Goal: Transaction & Acquisition: Purchase product/service

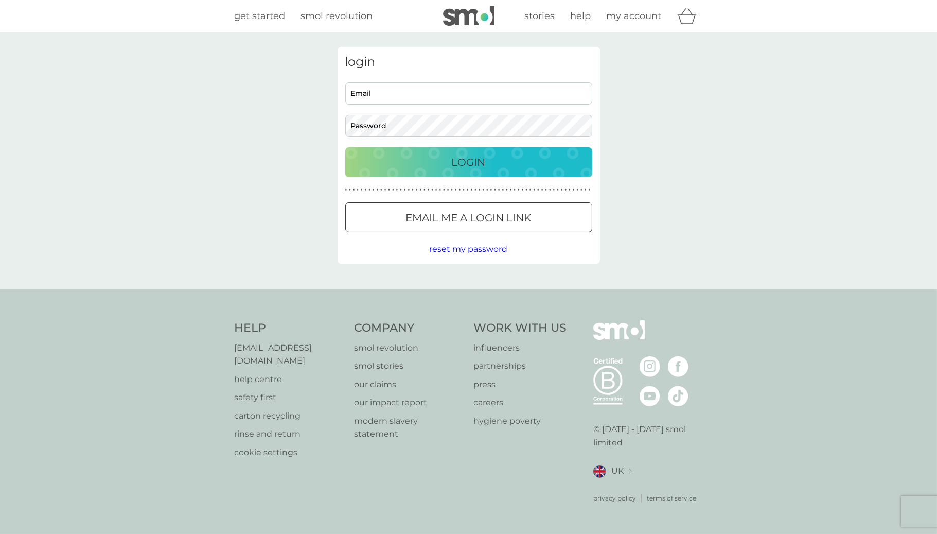
type input "devisree+2136@smolproducts.com"
click at [413, 159] on div "Login" at bounding box center [469, 162] width 226 height 16
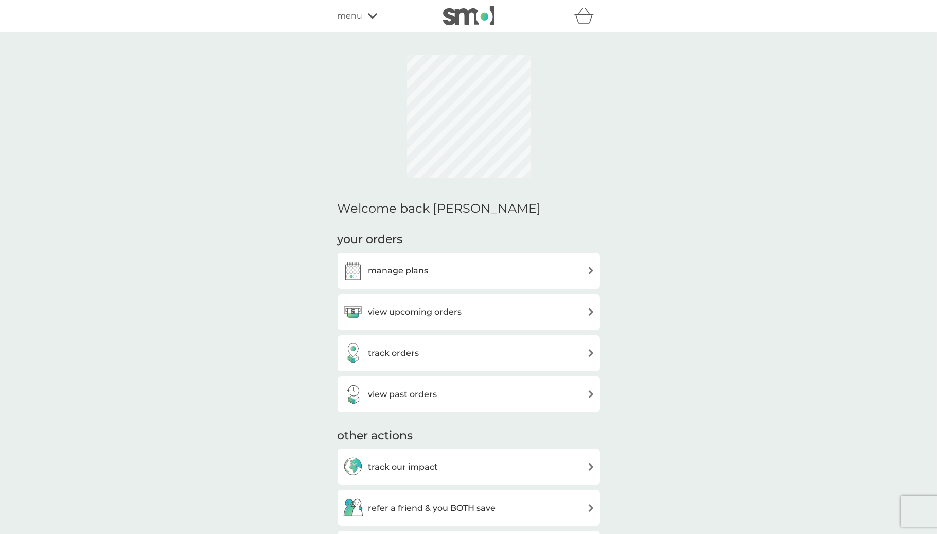
click at [356, 11] on span "menu" at bounding box center [350, 15] width 25 height 13
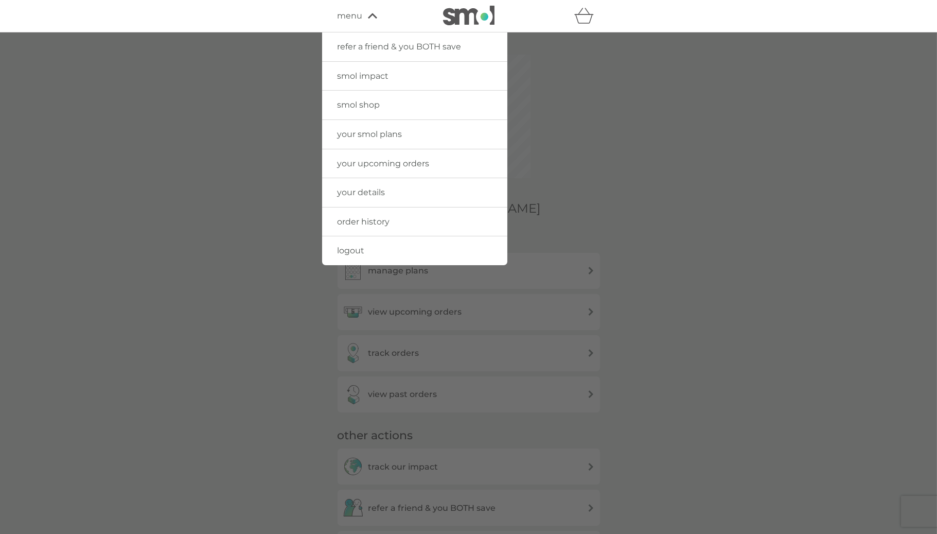
click at [353, 243] on link "logout" at bounding box center [414, 250] width 185 height 29
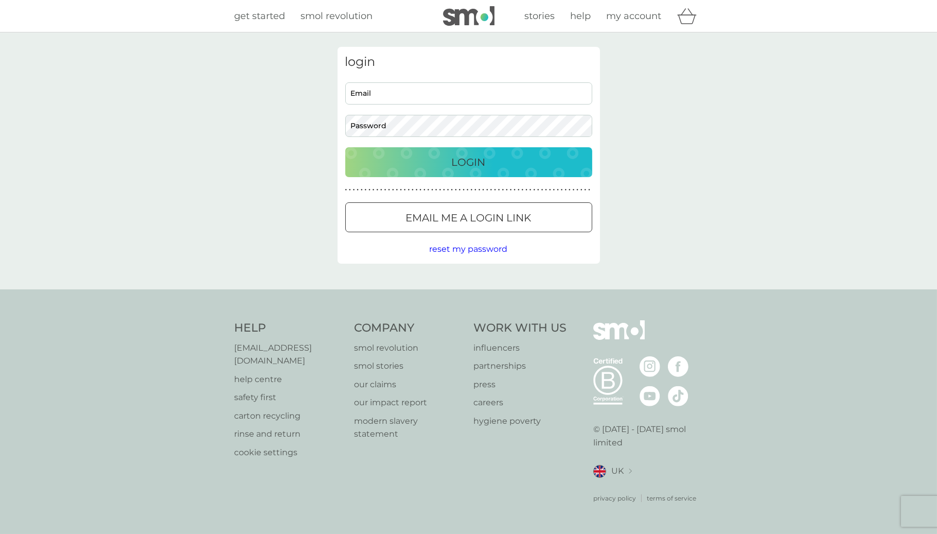
type input "devisree+2136@smolproducts.com"
drag, startPoint x: 480, startPoint y: 102, endPoint x: 209, endPoint y: 53, distance: 275.6
click at [209, 53] on div "login devisree+2136@smolproducts.com Email Password Login ● ● ● ● ● ● ● ● ● ● ●…" at bounding box center [468, 160] width 937 height 257
paste input "devisree+livtsb@smolproducts.com"
type input "devisree+livtsb@smolproducts.com"
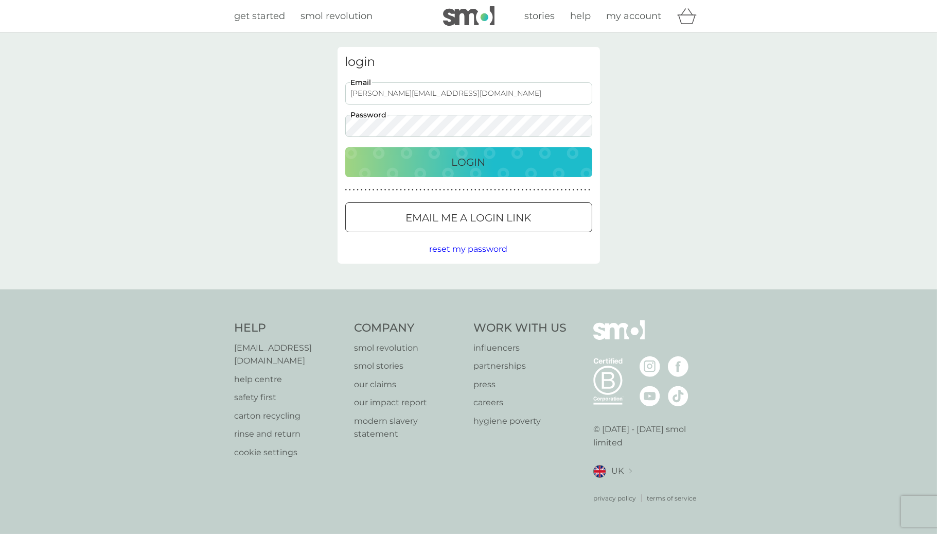
click at [372, 165] on div "Login" at bounding box center [469, 162] width 226 height 16
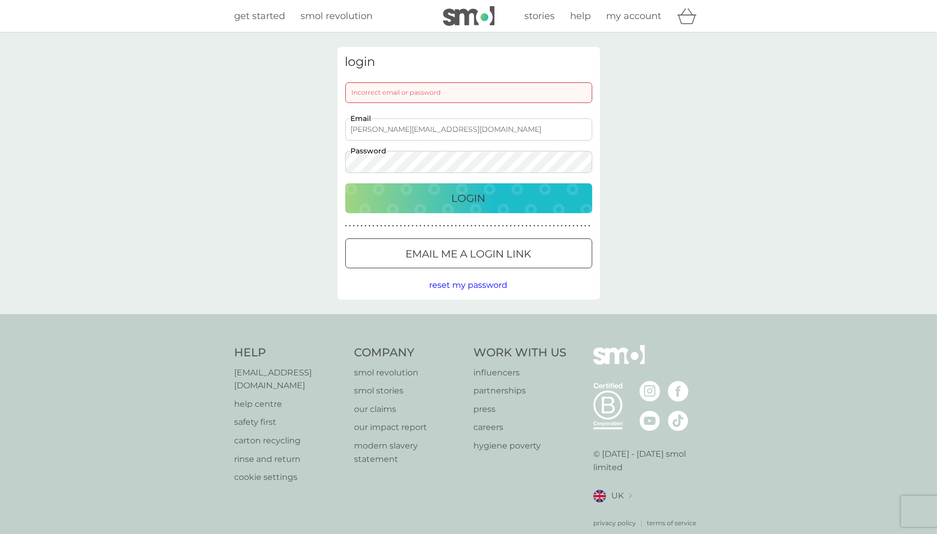
click at [208, 163] on div "login Incorrect email or password devisree+livtsb@smolproducts.com Email Passwo…" at bounding box center [468, 173] width 937 height 282
click at [518, 211] on button "Login" at bounding box center [468, 198] width 247 height 30
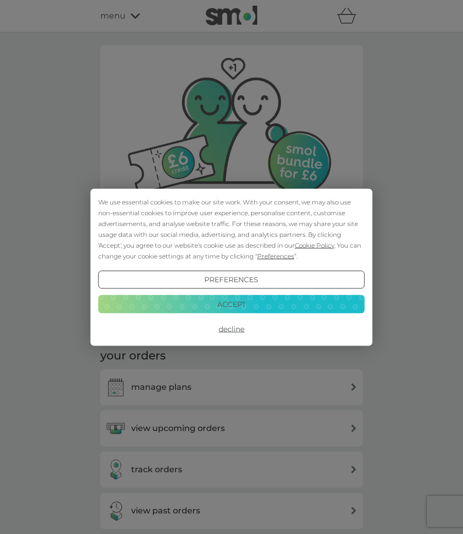
click at [317, 304] on button "Accept" at bounding box center [231, 304] width 267 height 19
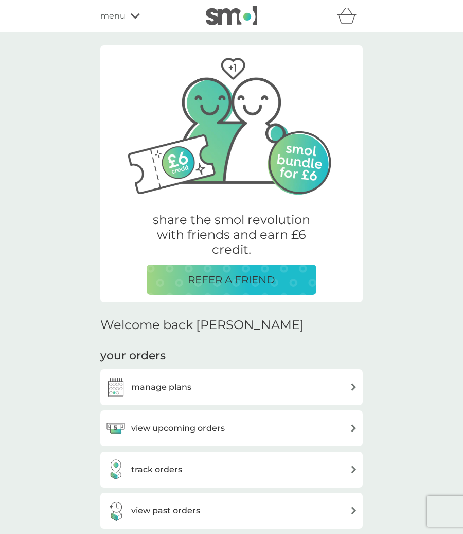
click at [115, 14] on span "menu" at bounding box center [112, 15] width 25 height 13
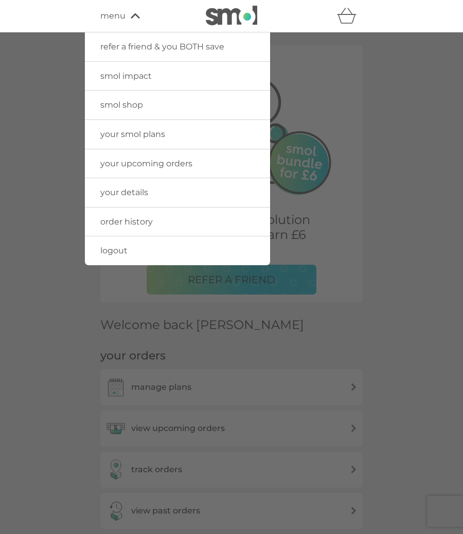
click at [146, 114] on link "smol shop" at bounding box center [177, 105] width 185 height 29
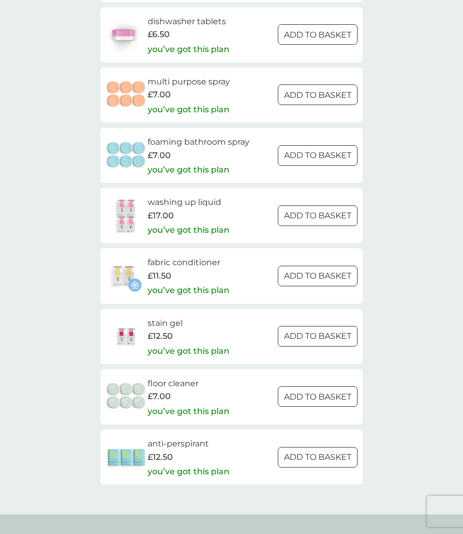
scroll to position [1484, 0]
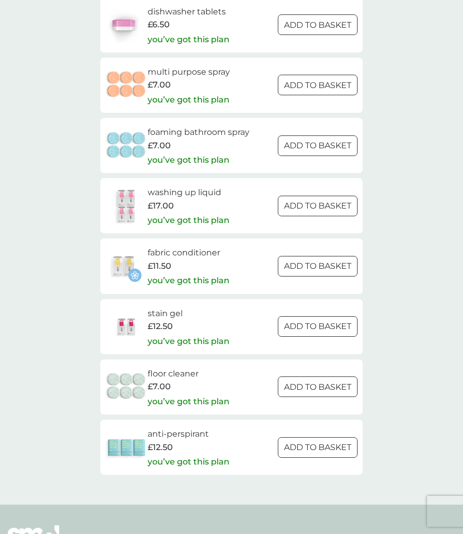
click at [325, 329] on div at bounding box center [318, 326] width 37 height 11
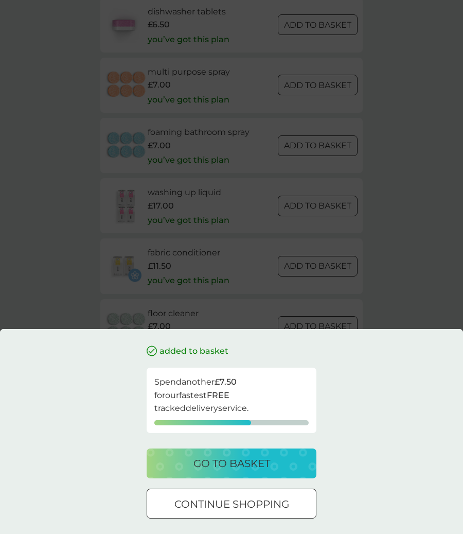
click at [416, 250] on div "added to basket Spend another £7.50 for our fastest FREE tracked delivery servi…" at bounding box center [231, 267] width 463 height 534
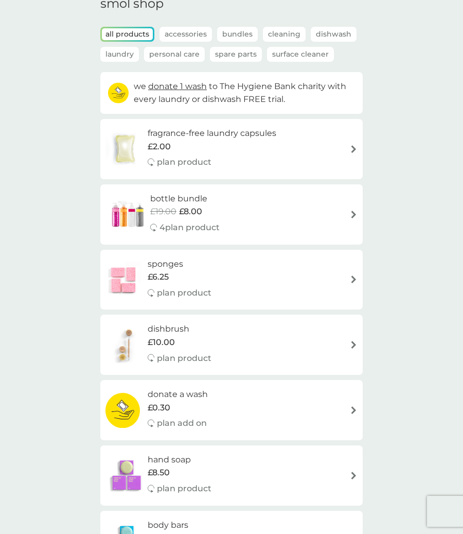
scroll to position [0, 0]
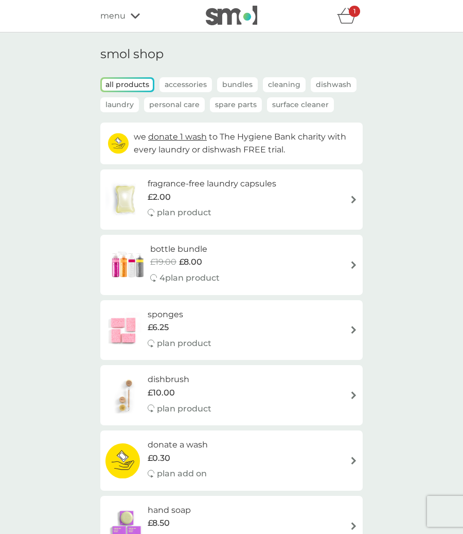
click at [242, 101] on p "Spare Parts" at bounding box center [236, 104] width 52 height 15
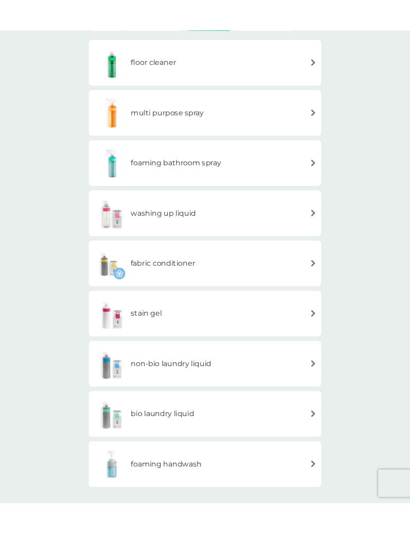
scroll to position [133, 0]
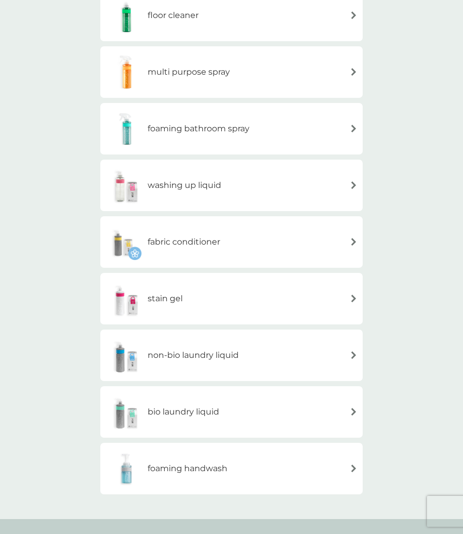
click at [211, 296] on div "stain gel" at bounding box center [232, 299] width 252 height 36
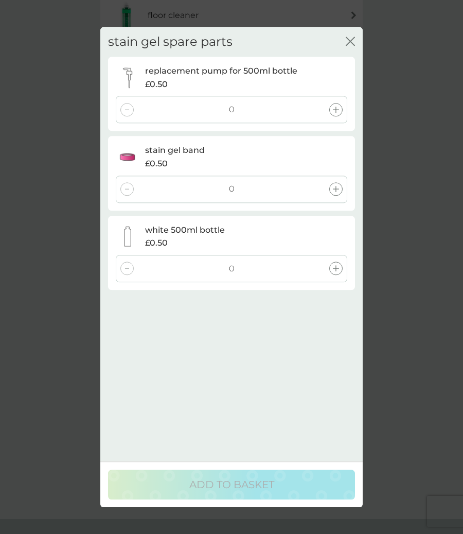
drag, startPoint x: 462, startPoint y: 168, endPoint x: 412, endPoint y: 171, distance: 50.6
click at [463, 178] on div "stain gel spare parts close replacement pump for 500ml bottle £0.50 0 stain gel…" at bounding box center [231, 267] width 463 height 534
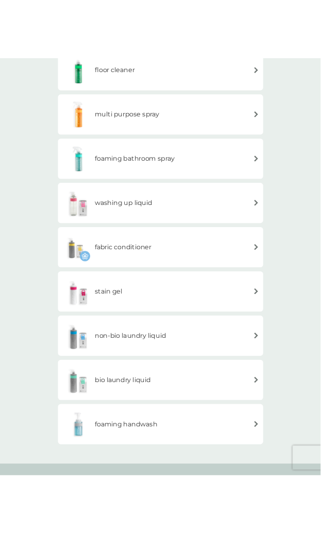
scroll to position [0, 0]
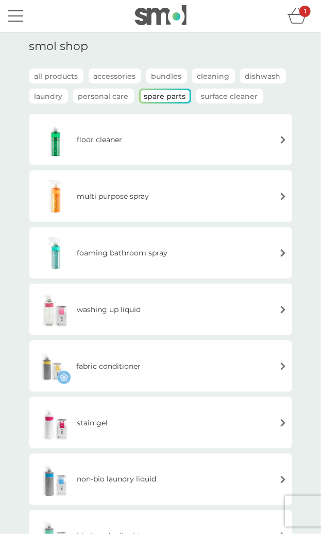
click at [186, 413] on div "stain gel" at bounding box center [160, 423] width 252 height 36
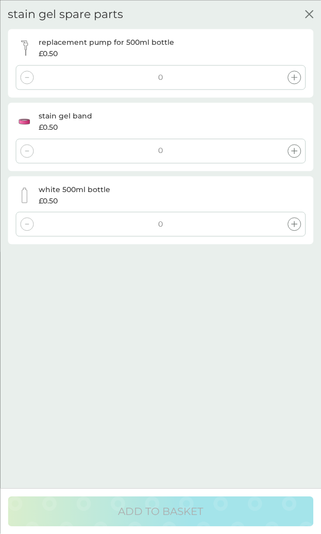
click at [296, 76] on icon at bounding box center [294, 77] width 6 height 6
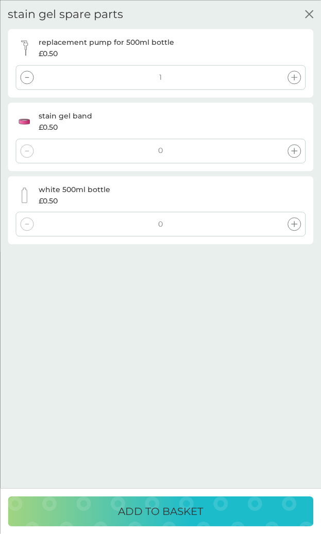
click at [296, 148] on icon at bounding box center [294, 151] width 6 height 6
click at [292, 224] on icon at bounding box center [294, 224] width 6 height 6
click at [221, 514] on div "ADD TO BASKET" at bounding box center [160, 511] width 285 height 16
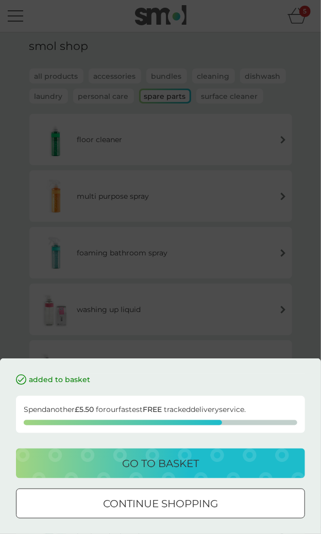
click at [209, 466] on div "go to basket" at bounding box center [160, 463] width 268 height 16
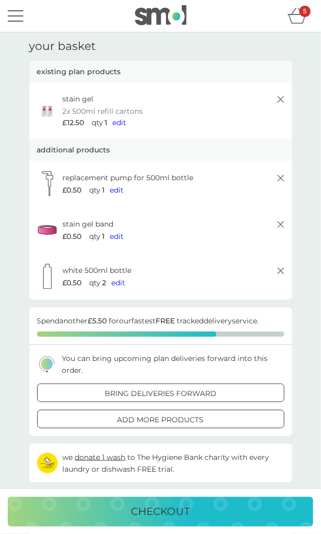
click at [19, 17] on button "menu" at bounding box center [15, 16] width 15 height 20
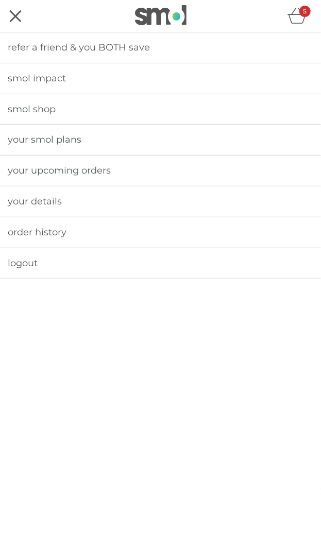
click at [46, 105] on span "smol shop" at bounding box center [32, 108] width 48 height 11
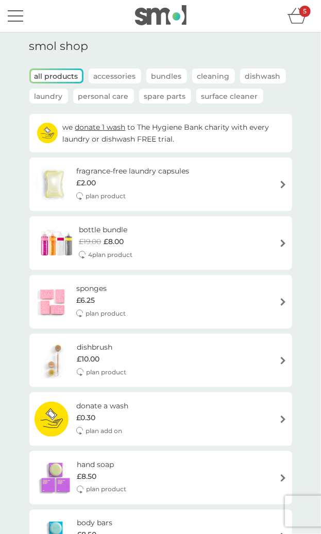
click at [174, 94] on p "Spare Parts" at bounding box center [165, 96] width 52 height 15
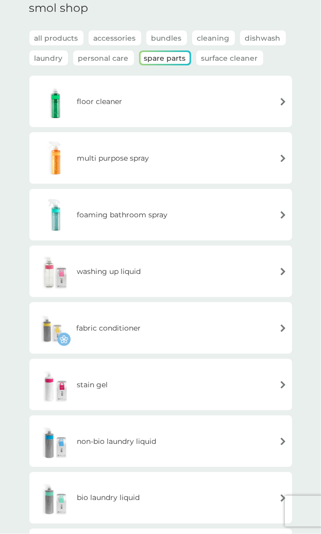
scroll to position [52, 0]
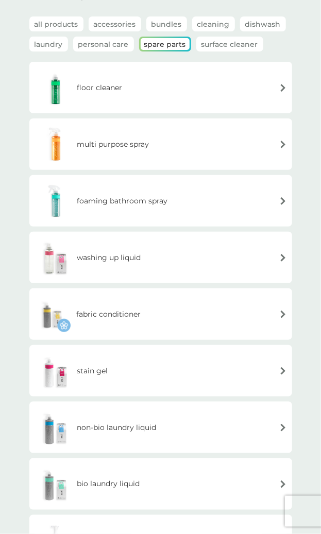
click at [165, 206] on h6 "foaming bathroom spray" at bounding box center [122, 200] width 91 height 11
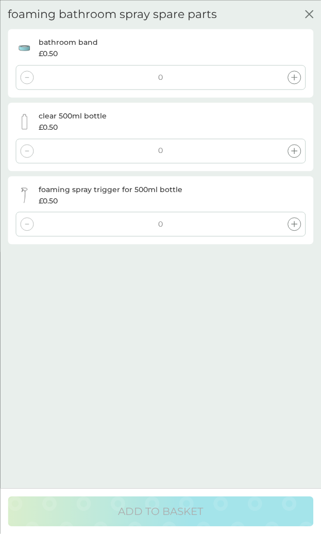
click at [293, 222] on icon at bounding box center [294, 224] width 6 height 6
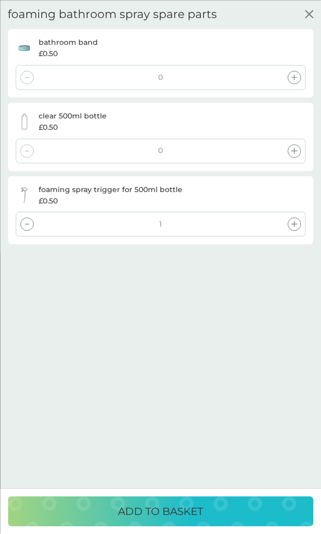
click at [294, 146] on div at bounding box center [293, 150] width 13 height 13
click at [294, 74] on icon at bounding box center [294, 77] width 6 height 6
click at [310, 10] on icon "close" at bounding box center [309, 14] width 8 height 8
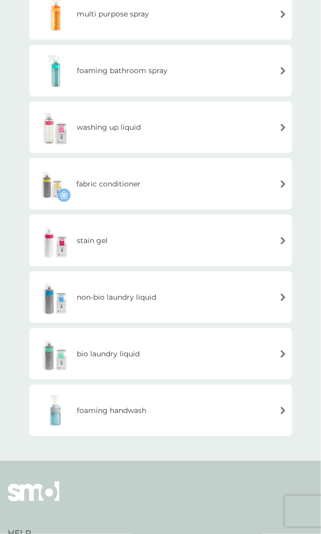
scroll to position [183, 0]
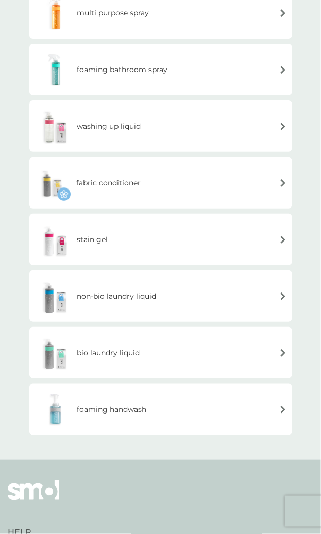
click at [181, 357] on div "bio laundry liquid" at bounding box center [160, 353] width 252 height 36
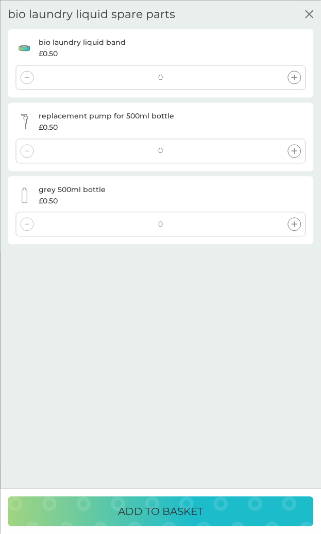
click at [292, 224] on icon at bounding box center [294, 224] width 6 height 6
click at [291, 149] on icon at bounding box center [294, 151] width 6 height 6
click at [295, 77] on icon at bounding box center [294, 77] width 6 height 6
click at [219, 506] on div "ADD TO BASKET" at bounding box center [160, 511] width 285 height 16
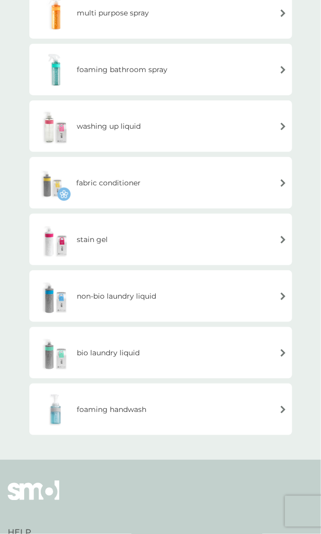
scroll to position [0, 0]
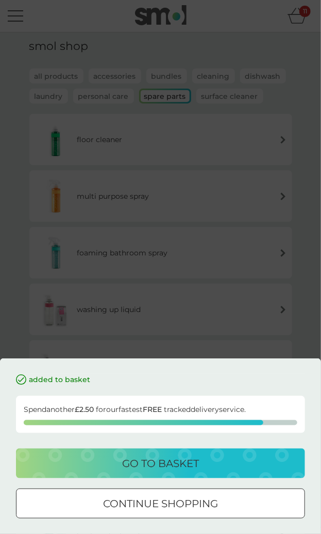
click at [231, 446] on div "added to basket Spend another £2.50 for our fastest FREE tracked delivery servi…" at bounding box center [160, 454] width 289 height 160
click at [220, 466] on div "go to basket" at bounding box center [160, 463] width 268 height 16
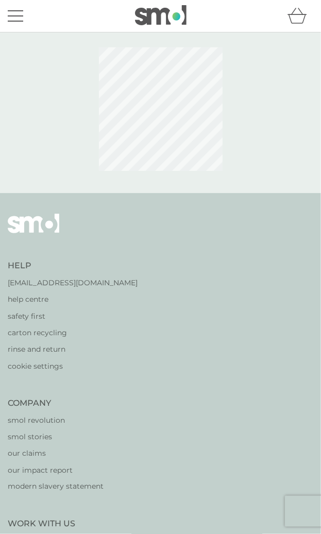
click at [17, 15] on div "menu" at bounding box center [15, 16] width 15 height 2
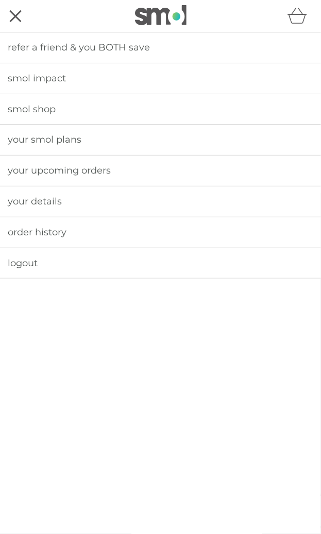
click at [39, 108] on span "smol shop" at bounding box center [32, 108] width 48 height 11
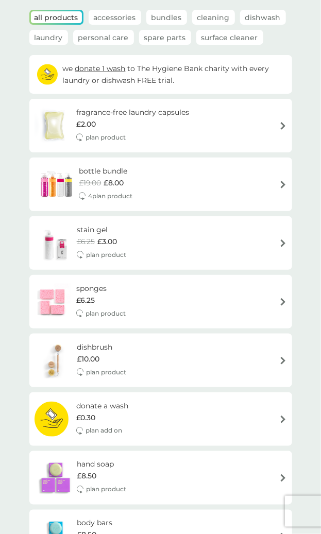
scroll to position [58, 0]
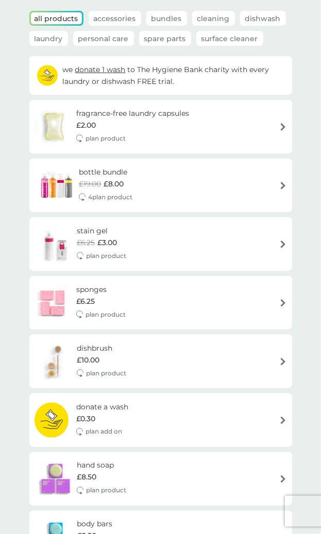
click at [103, 249] on div "stain gel £6.25 £3.00 plan product" at bounding box center [107, 244] width 60 height 38
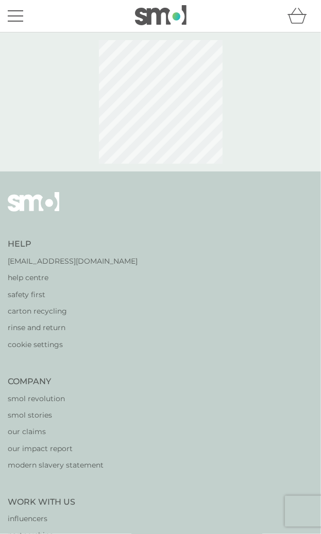
select select "182"
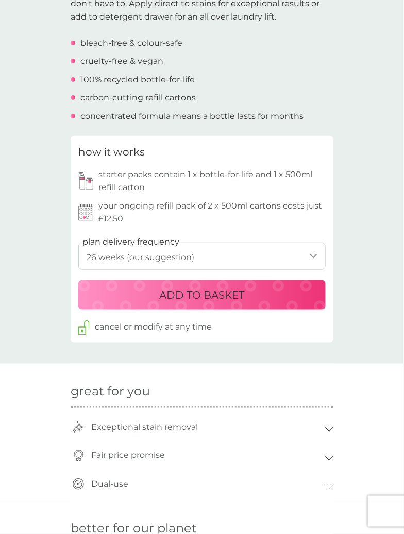
scroll to position [300, 0]
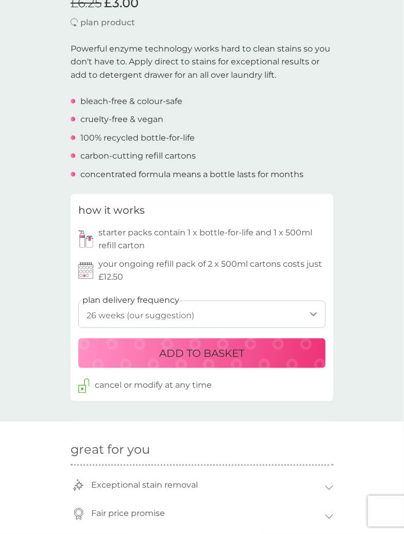
click at [208, 354] on p "ADD TO BASKET" at bounding box center [202, 353] width 85 height 16
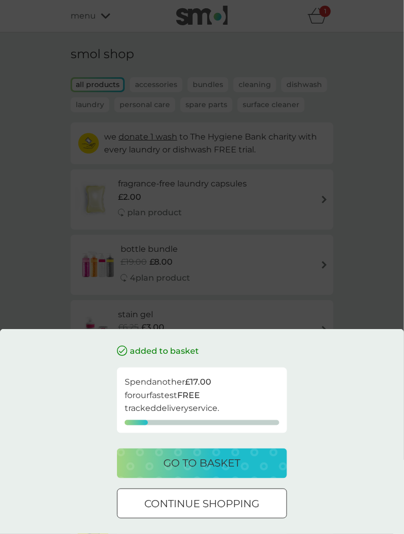
click at [39, 219] on div "added to basket Spend another £17.00 for our fastest FREE tracked delivery serv…" at bounding box center [202, 267] width 404 height 534
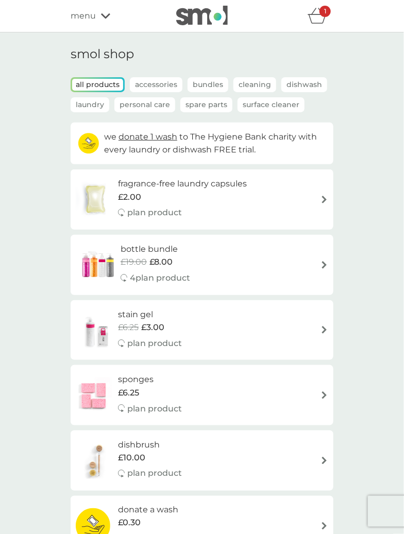
click at [133, 317] on h6 "stain gel" at bounding box center [150, 314] width 64 height 13
select select "182"
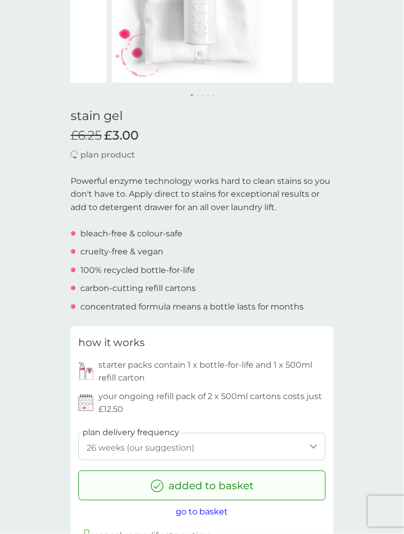
scroll to position [213, 0]
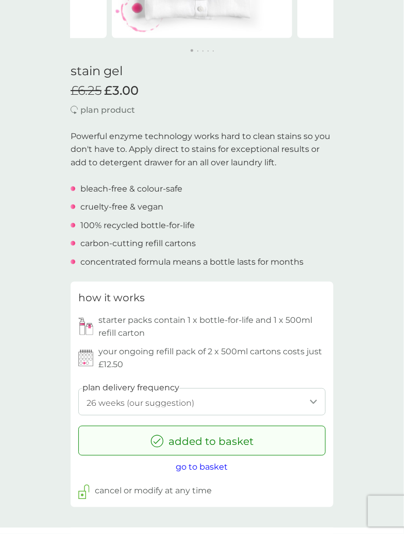
click at [198, 466] on span "go to basket" at bounding box center [202, 467] width 52 height 10
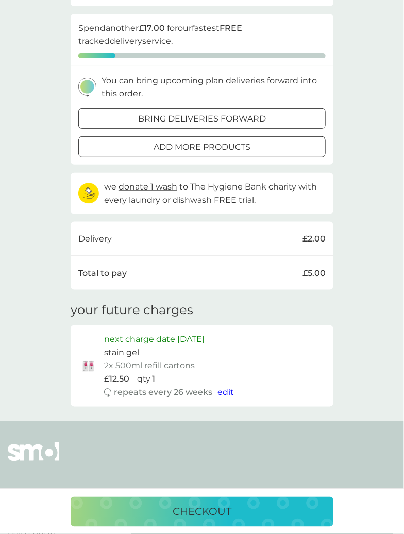
scroll to position [130, 0]
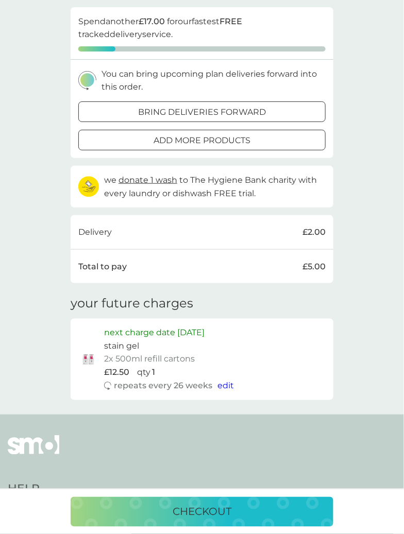
click at [224, 383] on span "edit" at bounding box center [225, 386] width 16 height 10
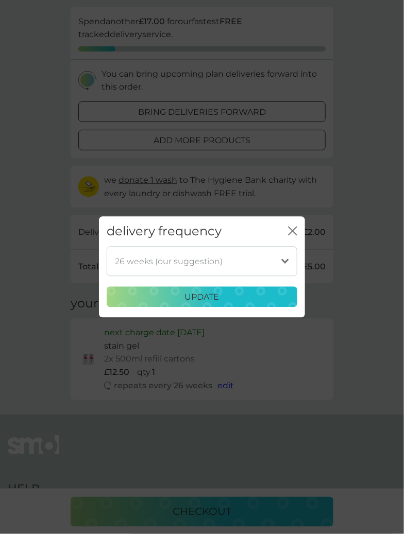
click at [250, 264] on select "1 week 2 weeks 3 weeks 4 weeks 5 weeks 6 weeks 7 weeks 8 weeks 9 weeks 10 weeks…" at bounding box center [202, 262] width 190 height 30
select select "175"
click at [107, 247] on select "1 week 2 weeks 3 weeks 4 weeks 5 weeks 6 weeks 7 weeks 8 weeks 9 weeks 10 weeks…" at bounding box center [202, 262] width 190 height 30
click at [210, 300] on p "update" at bounding box center [202, 296] width 34 height 13
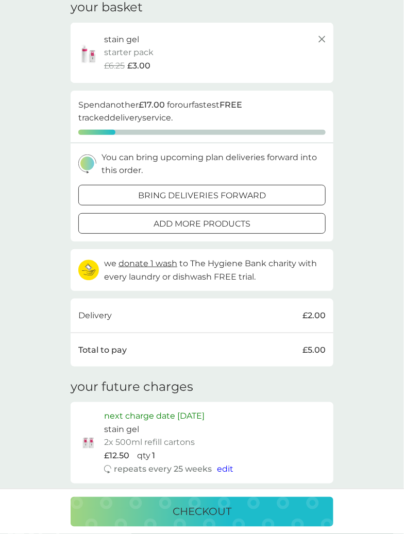
scroll to position [0, 0]
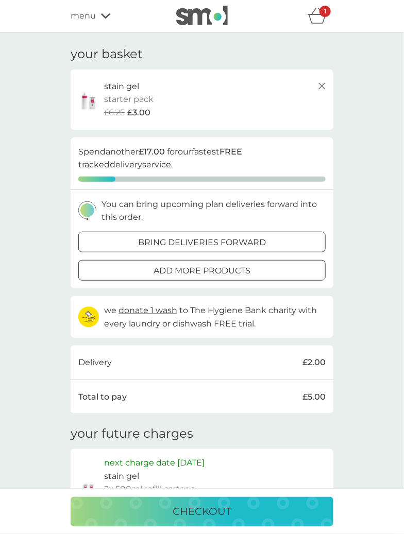
click at [95, 10] on div "menu" at bounding box center [115, 15] width 88 height 13
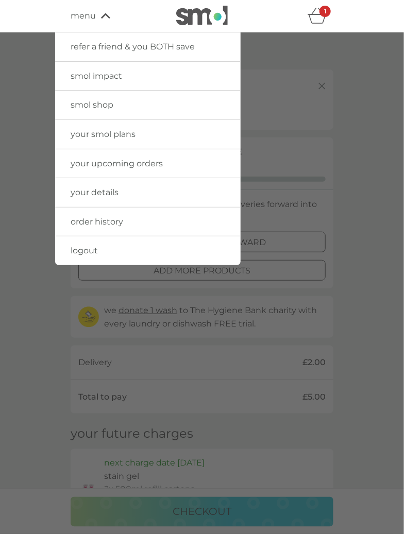
click at [108, 110] on link "smol shop" at bounding box center [147, 105] width 185 height 29
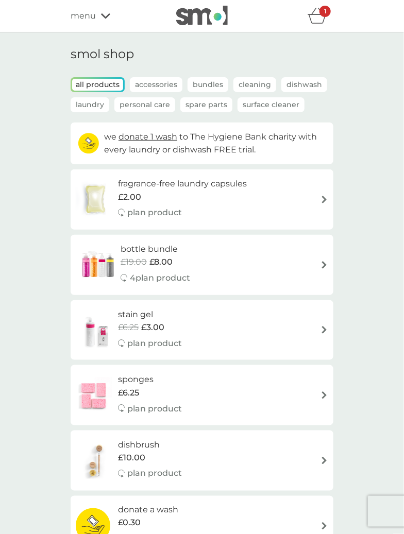
click at [214, 106] on p "Spare Parts" at bounding box center [206, 104] width 52 height 15
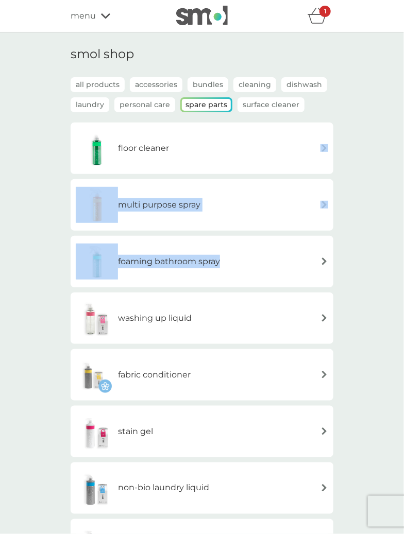
drag, startPoint x: 214, startPoint y: 271, endPoint x: 241, endPoint y: 147, distance: 127.4
click at [241, 147] on div "floor cleaner multi purpose spray foaming bathroom spray washing up liquid fabr…" at bounding box center [202, 375] width 263 height 504
click at [241, 147] on div "floor cleaner" at bounding box center [202, 148] width 252 height 36
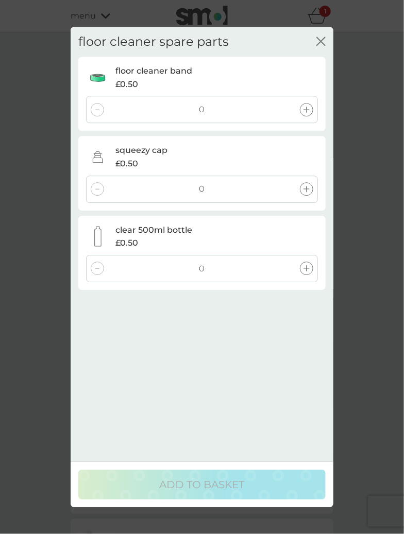
click at [303, 186] on icon at bounding box center [306, 189] width 6 height 6
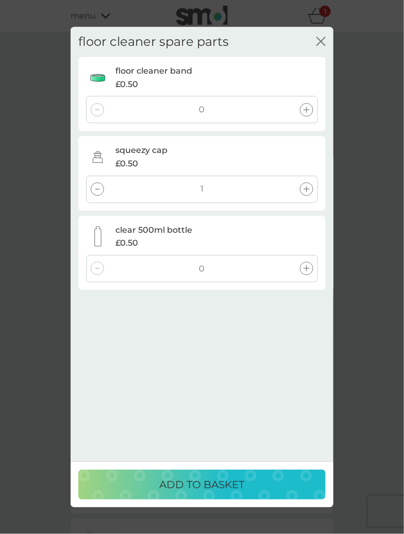
click at [303, 105] on div at bounding box center [306, 109] width 13 height 13
click at [204, 500] on div "ADD TO BASKET" at bounding box center [202, 484] width 263 height 46
click at [208, 482] on p "ADD TO BASKET" at bounding box center [202, 484] width 85 height 16
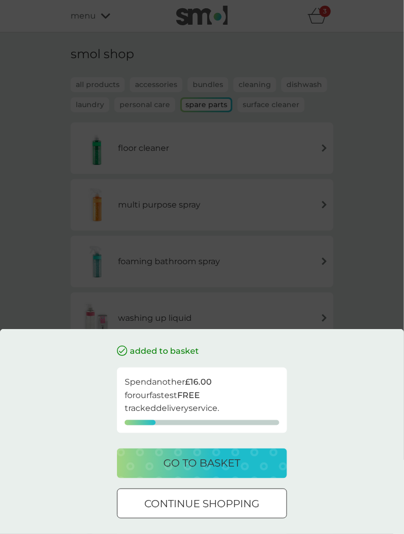
click at [209, 472] on button "go to basket" at bounding box center [202, 463] width 170 height 30
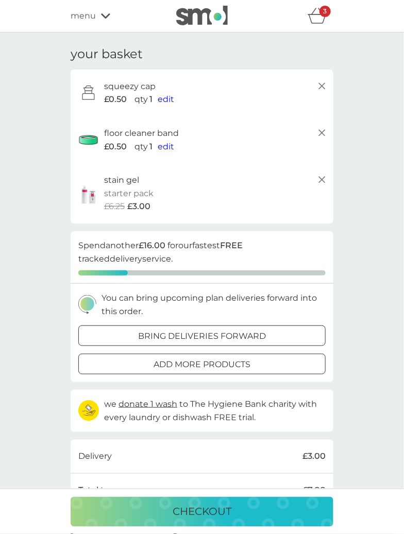
click at [205, 511] on p "checkout" at bounding box center [201, 511] width 59 height 16
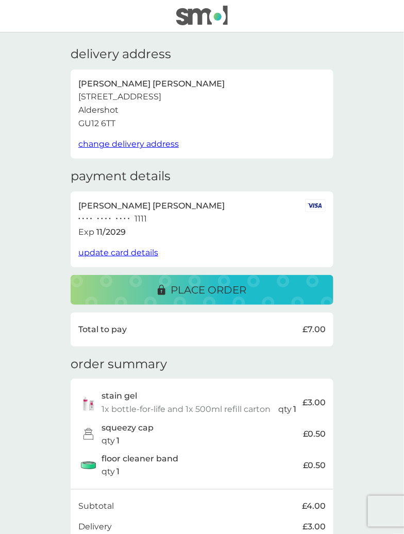
click at [203, 295] on p "place order" at bounding box center [208, 290] width 76 height 16
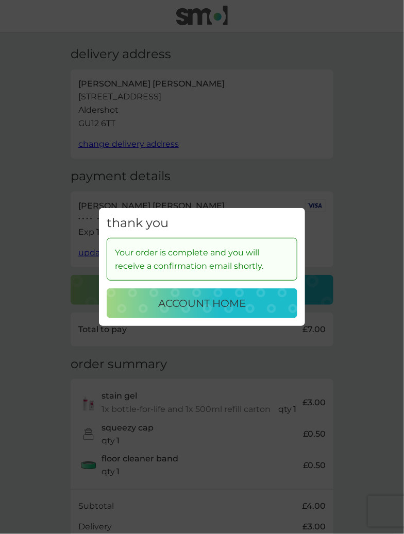
click at [201, 303] on p "account home" at bounding box center [202, 303] width 88 height 16
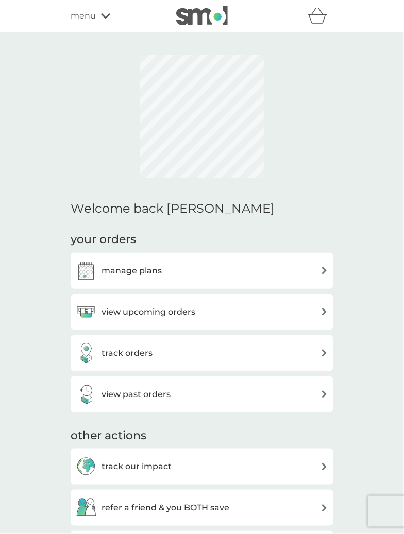
click at [102, 20] on div "menu" at bounding box center [115, 15] width 88 height 13
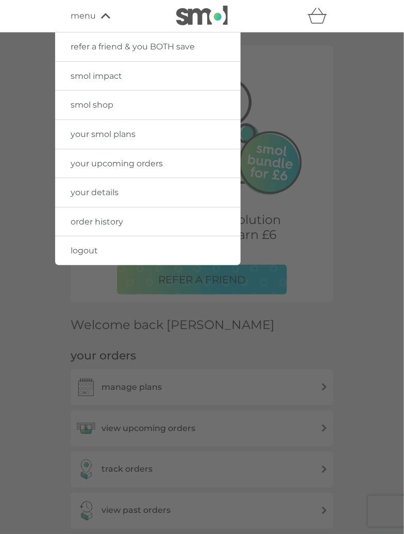
click at [105, 108] on span "smol shop" at bounding box center [92, 105] width 43 height 10
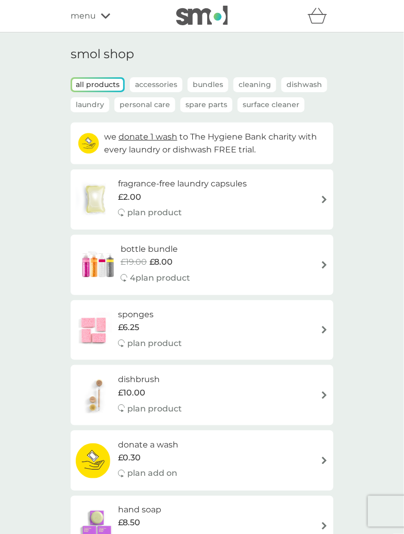
click at [99, 12] on div "menu" at bounding box center [115, 15] width 88 height 13
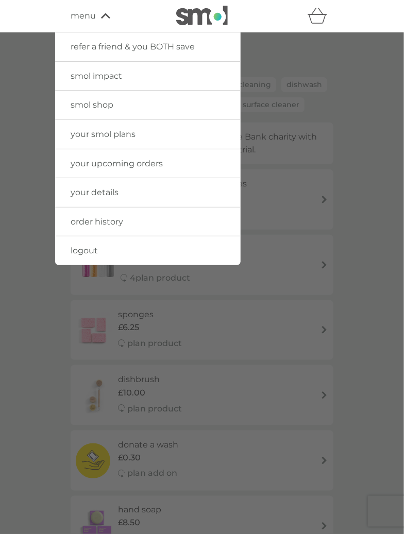
click at [111, 126] on link "your smol plans" at bounding box center [147, 134] width 185 height 29
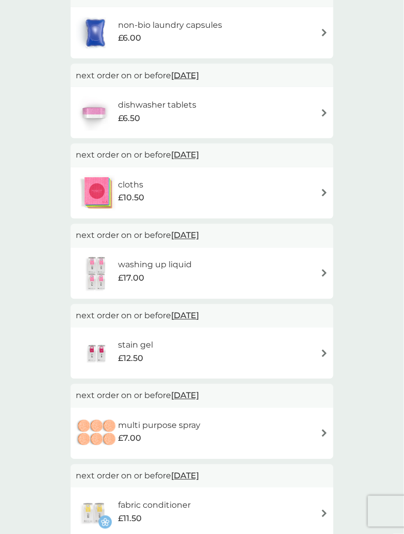
scroll to position [303, 0]
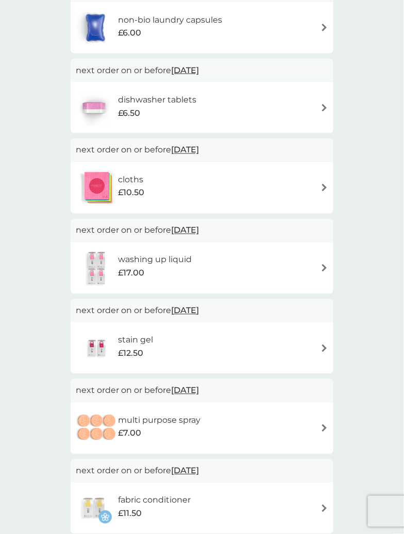
click at [174, 343] on div "stain gel £12.50" at bounding box center [202, 348] width 252 height 36
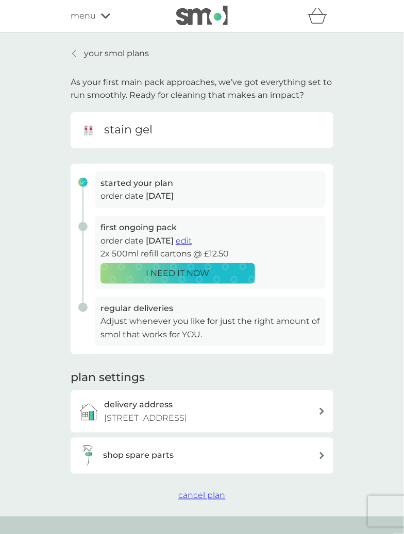
click at [180, 462] on div "shop spare parts" at bounding box center [210, 455] width 215 height 13
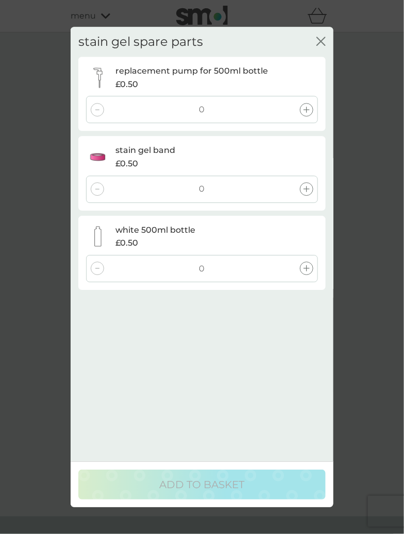
click at [303, 107] on icon at bounding box center [306, 110] width 6 height 6
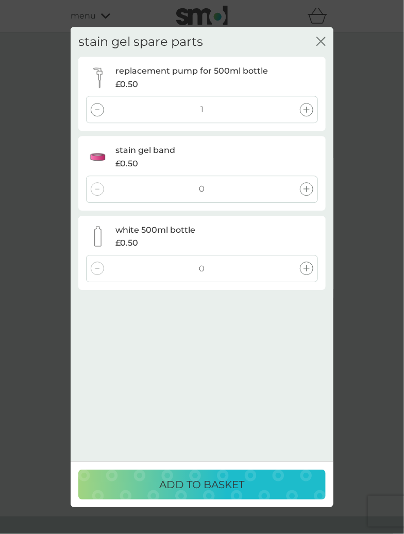
click at [309, 193] on div at bounding box center [306, 189] width 13 height 13
click at [310, 272] on div at bounding box center [306, 268] width 13 height 13
click at [174, 494] on button "ADD TO BASKET" at bounding box center [201, 484] width 247 height 30
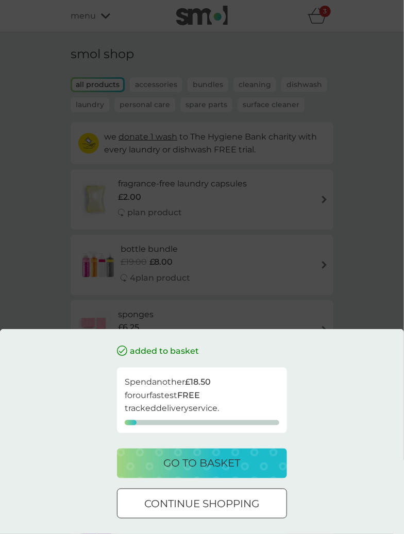
click at [230, 468] on p "go to basket" at bounding box center [202, 463] width 77 height 16
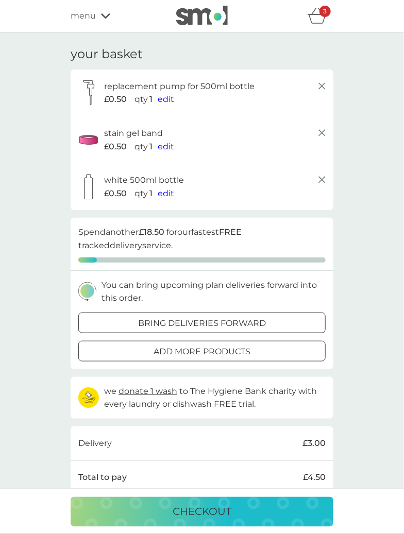
click at [100, 18] on div "menu" at bounding box center [115, 15] width 88 height 13
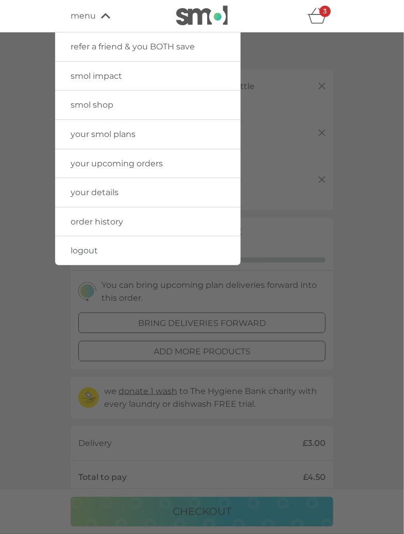
click at [109, 221] on span "order history" at bounding box center [97, 222] width 53 height 10
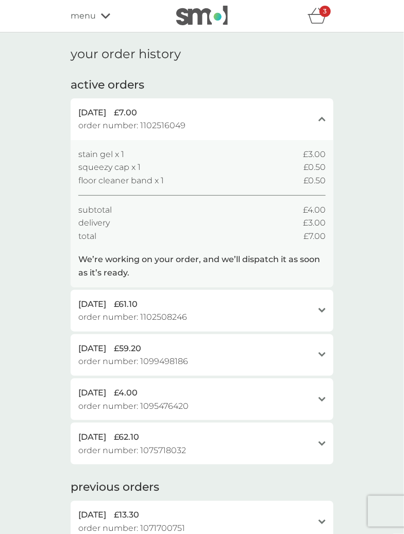
click at [107, 13] on icon at bounding box center [105, 16] width 9 height 6
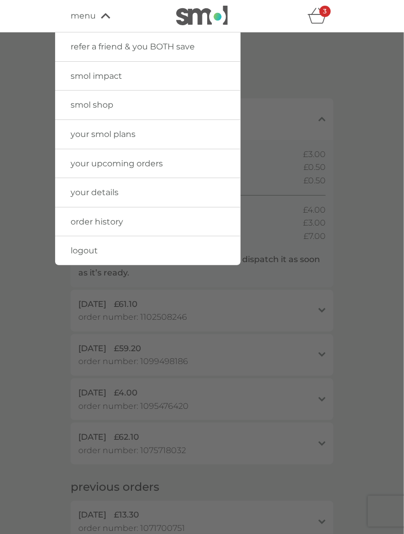
click at [94, 104] on span "smol shop" at bounding box center [92, 105] width 43 height 10
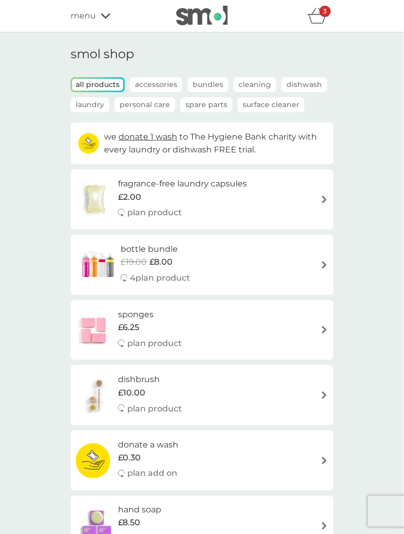
click at [217, 103] on p "Spare Parts" at bounding box center [206, 104] width 52 height 15
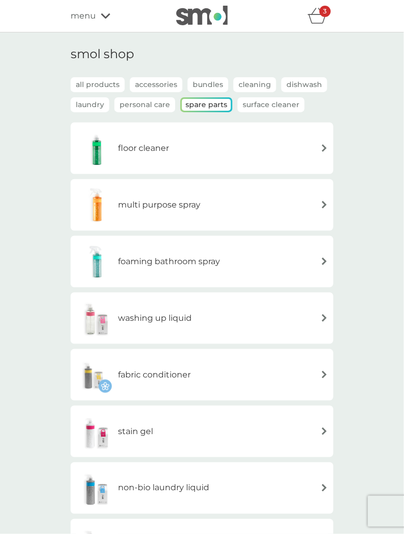
click at [174, 214] on div "multi purpose spray" at bounding box center [138, 205] width 125 height 36
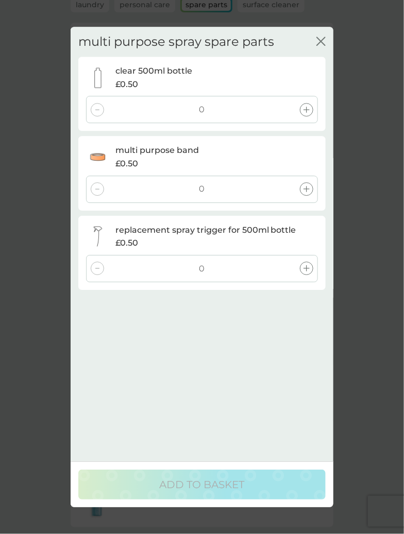
scroll to position [106, 0]
click at [321, 43] on icon "close" at bounding box center [320, 41] width 9 height 9
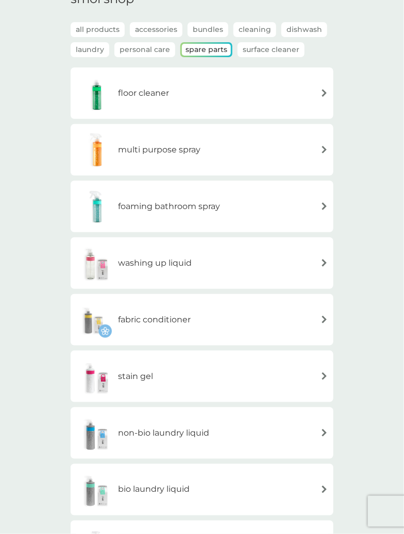
scroll to position [0, 0]
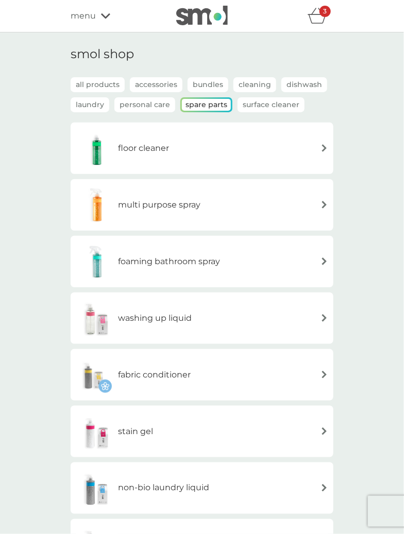
click at [100, 10] on div "menu" at bounding box center [115, 15] width 88 height 13
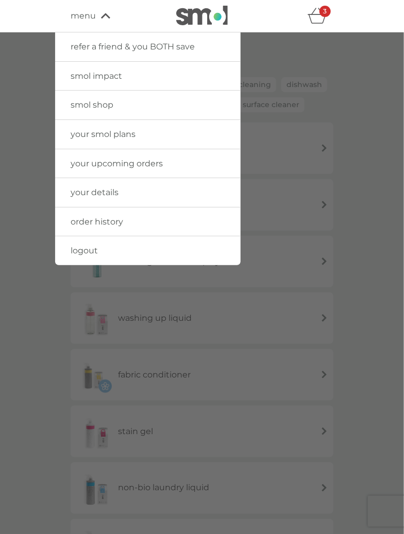
click at [111, 128] on link "your smol plans" at bounding box center [147, 134] width 185 height 29
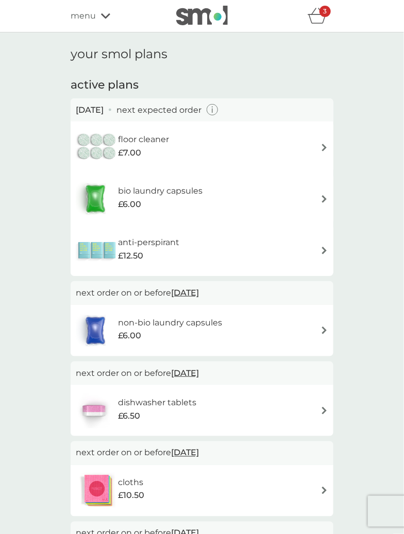
click at [134, 334] on span "£6.00" at bounding box center [129, 335] width 23 height 13
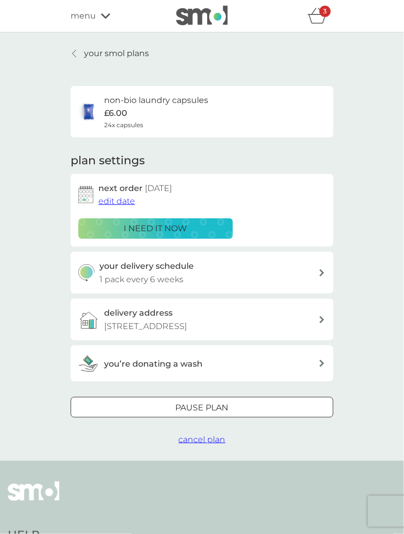
click at [103, 53] on p "your smol plans" at bounding box center [116, 53] width 65 height 13
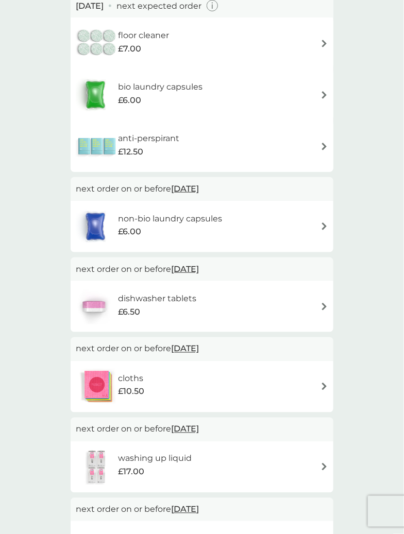
scroll to position [203, 0]
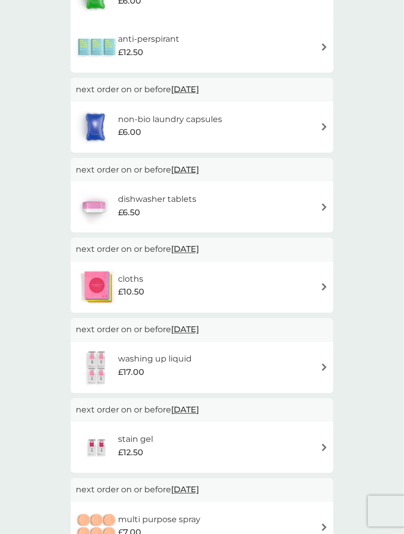
click at [158, 375] on div "£17.00" at bounding box center [155, 372] width 74 height 13
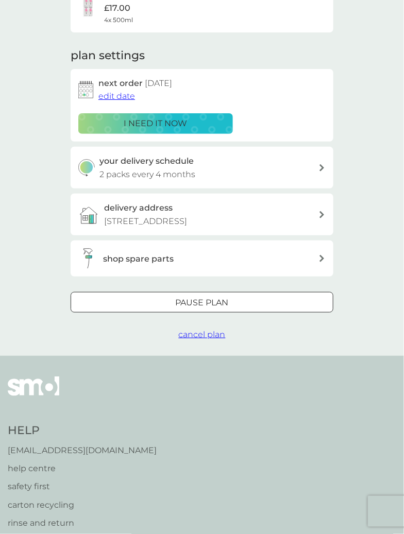
scroll to position [131, 0]
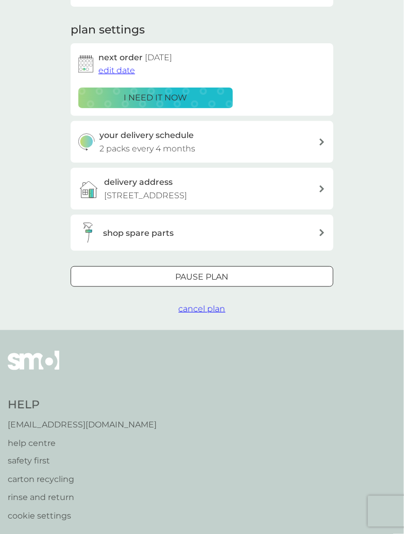
click at [153, 232] on h3 "shop spare parts" at bounding box center [138, 232] width 71 height 13
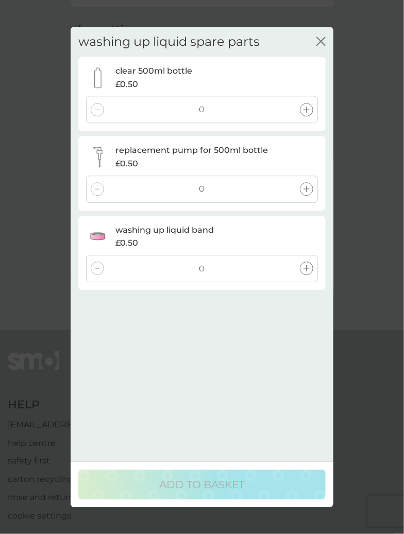
click at [317, 43] on icon "close" at bounding box center [320, 41] width 9 height 9
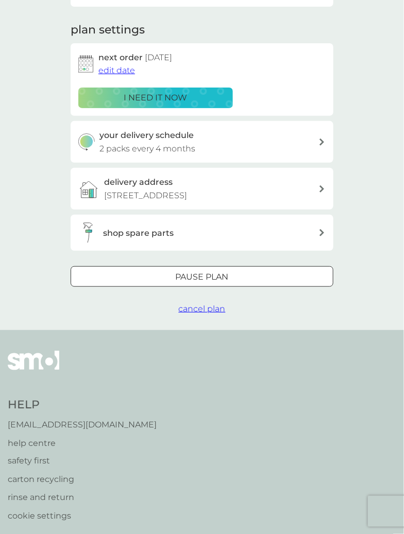
scroll to position [0, 0]
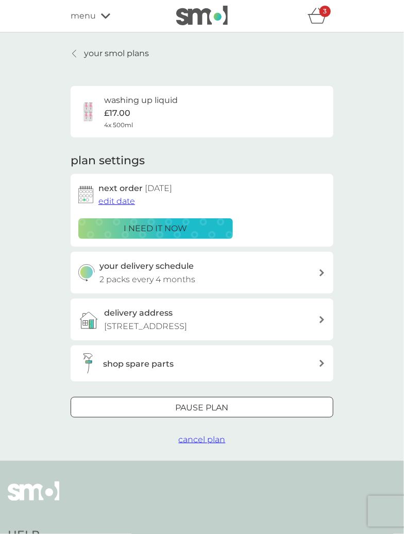
click at [102, 54] on p "your smol plans" at bounding box center [116, 53] width 65 height 13
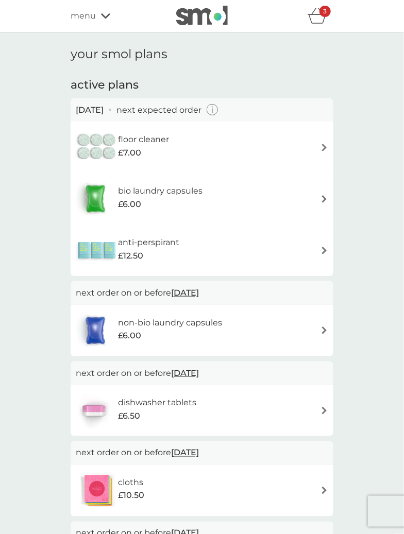
click at [99, 13] on div "menu" at bounding box center [115, 15] width 88 height 13
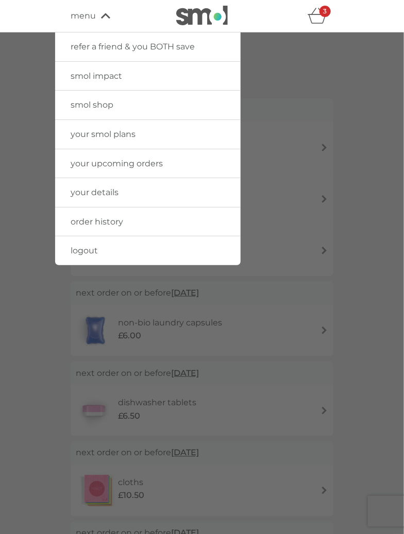
click at [102, 248] on link "logout" at bounding box center [147, 250] width 185 height 29
